Goal: Transaction & Acquisition: Purchase product/service

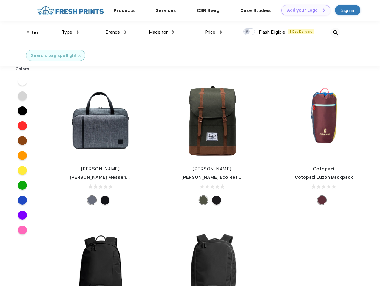
click at [304, 10] on link "Add your Logo Design Tool" at bounding box center [305, 10] width 49 height 10
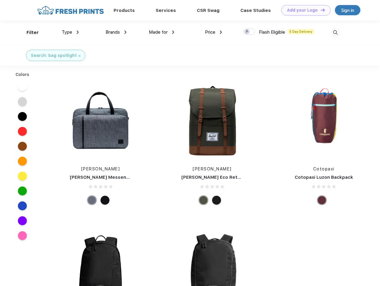
click at [0, 0] on div "Design Tool" at bounding box center [0, 0] width 0 height 0
click at [320, 10] on link "Add your Logo Design Tool" at bounding box center [305, 10] width 49 height 10
click at [29, 33] on div "Filter" at bounding box center [33, 32] width 12 height 7
click at [70, 32] on span "Type" at bounding box center [67, 32] width 10 height 5
click at [116, 32] on span "Brands" at bounding box center [113, 32] width 14 height 5
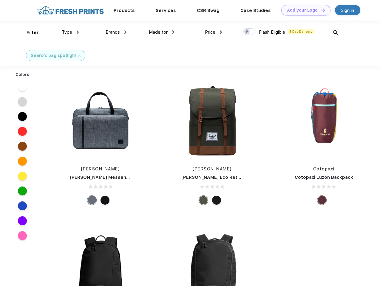
click at [162, 32] on span "Made for" at bounding box center [158, 32] width 19 height 5
click at [214, 32] on span "Price" at bounding box center [210, 32] width 10 height 5
click at [249, 32] on div at bounding box center [249, 31] width 12 height 7
click at [247, 32] on input "checkbox" at bounding box center [245, 30] width 4 height 4
click at [335, 33] on img at bounding box center [336, 33] width 10 height 10
